Goal: Task Accomplishment & Management: Use online tool/utility

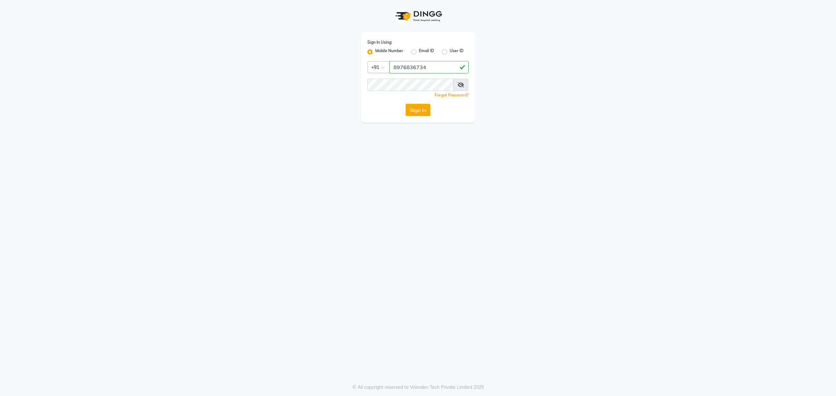
drag, startPoint x: 426, startPoint y: 69, endPoint x: 385, endPoint y: 61, distance: 41.2
click at [385, 61] on div "Country Code × [PHONE_NUMBER]" at bounding box center [417, 67] width 101 height 12
type input "8976836734"
click at [405, 104] on button "Sign In" at bounding box center [417, 110] width 25 height 12
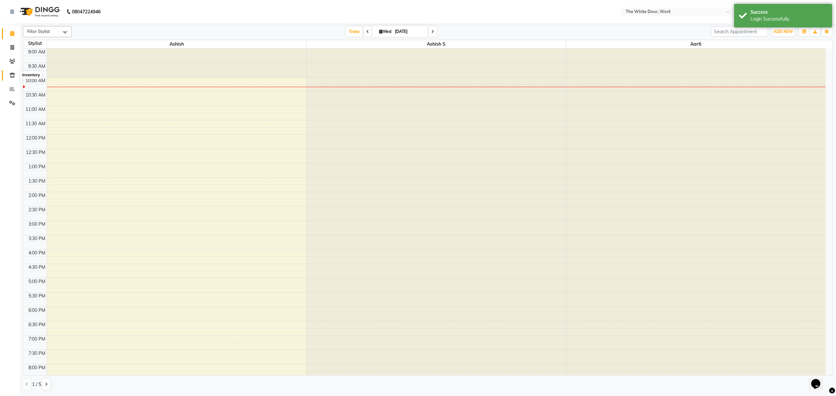
click at [13, 78] on span at bounding box center [12, 76] width 11 height 8
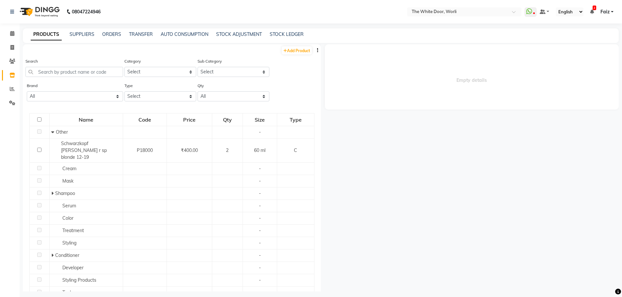
click at [381, 73] on span "Empty details" at bounding box center [472, 76] width 294 height 65
